Goal: Information Seeking & Learning: Learn about a topic

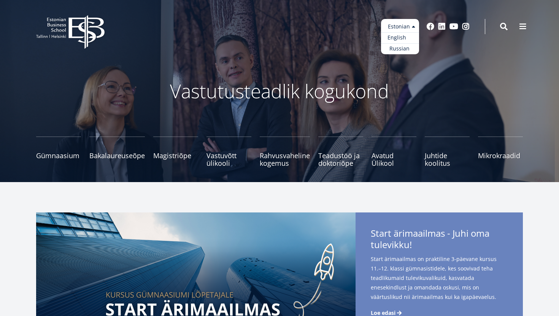
click at [402, 38] on link "English" at bounding box center [400, 37] width 38 height 11
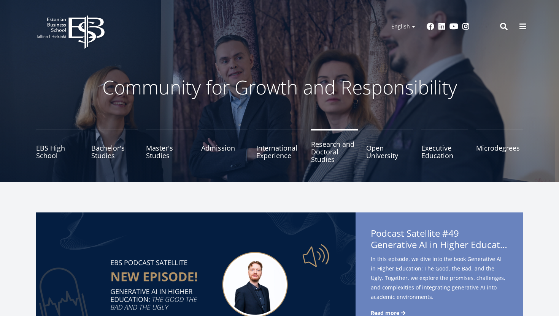
click at [324, 160] on link "Research and Doctoral Studies" at bounding box center [334, 148] width 47 height 38
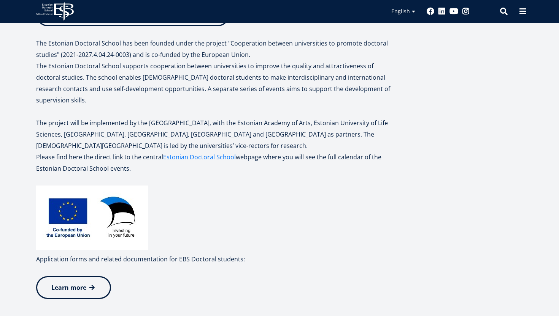
scroll to position [294, 0]
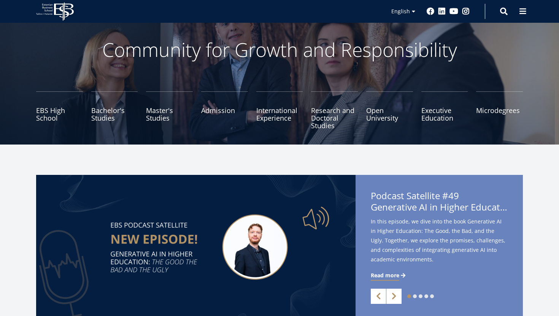
scroll to position [73, 0]
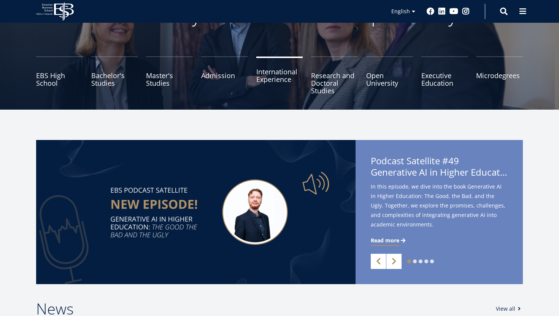
click at [274, 90] on link "International Experience" at bounding box center [279, 76] width 47 height 38
click at [382, 86] on link "Open University" at bounding box center [389, 76] width 47 height 38
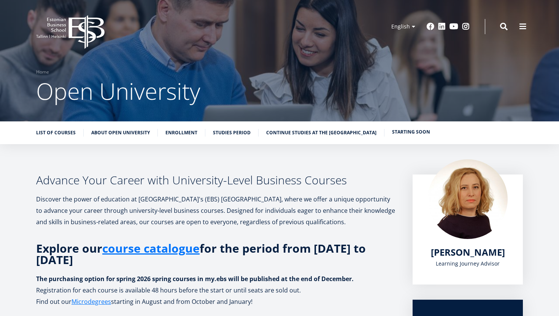
click at [392, 136] on link "Starting soon" at bounding box center [411, 132] width 38 height 8
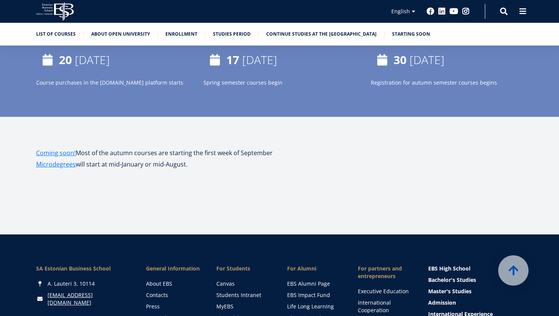
scroll to position [1153, 0]
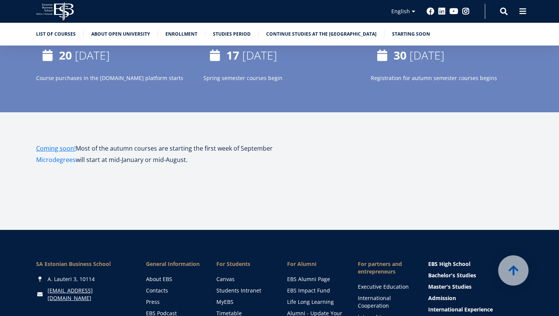
click at [62, 161] on link "Microdegrees" at bounding box center [56, 159] width 40 height 11
